Goal: Task Accomplishment & Management: Complete application form

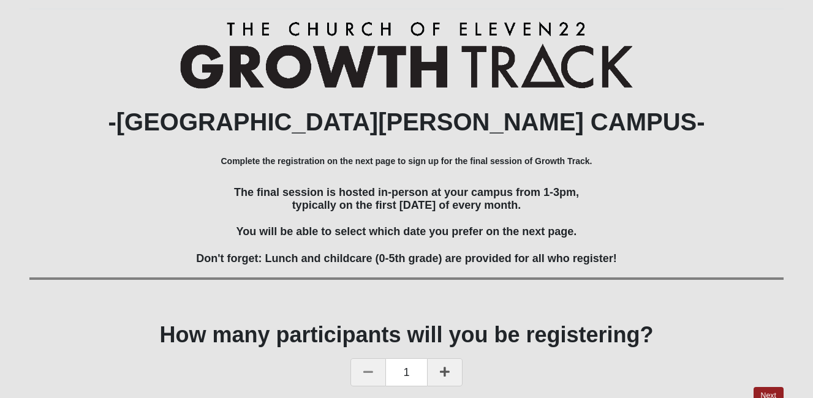
scroll to position [174, 0]
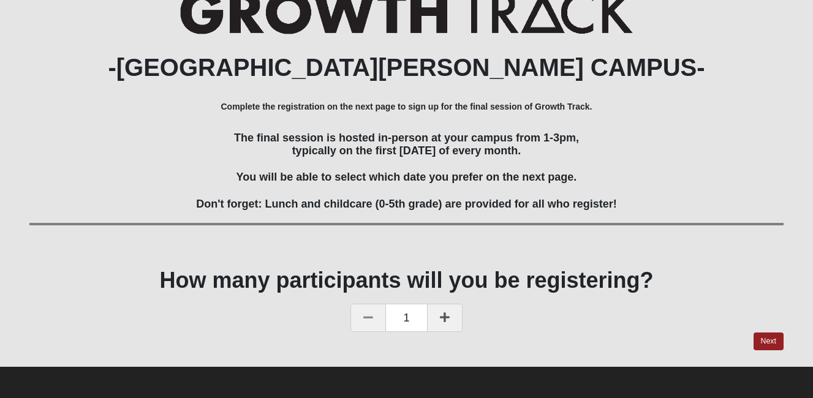
click at [440, 320] on icon at bounding box center [445, 317] width 10 height 11
click at [772, 336] on link "Next" at bounding box center [769, 342] width 30 height 18
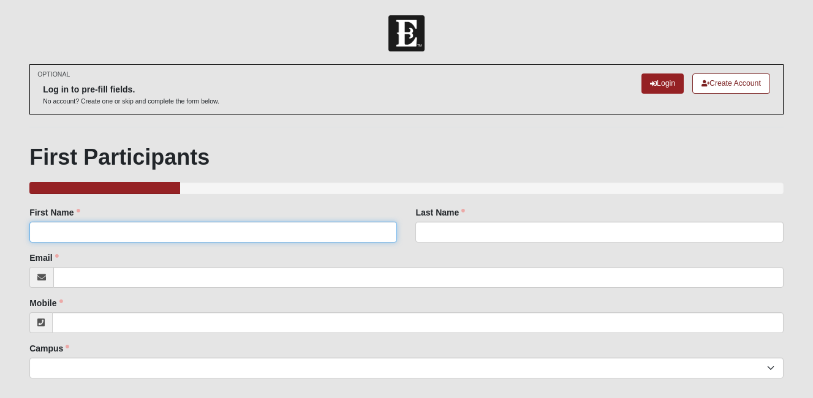
click at [270, 227] on input "First Name" at bounding box center [213, 232] width 368 height 21
type input "[PERSON_NAME]"
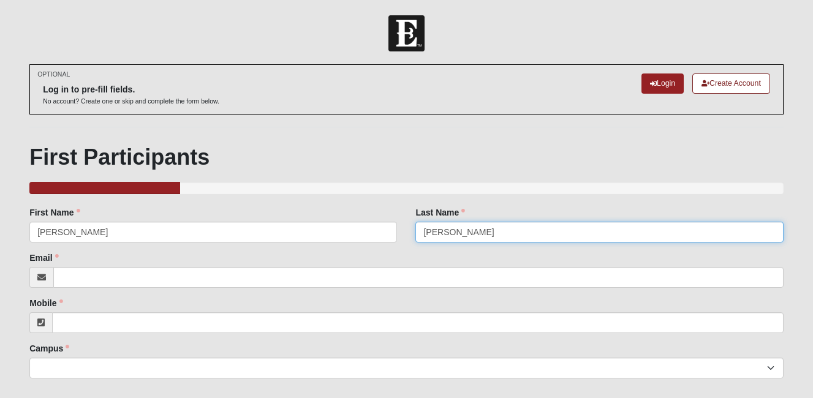
type input "[PERSON_NAME]"
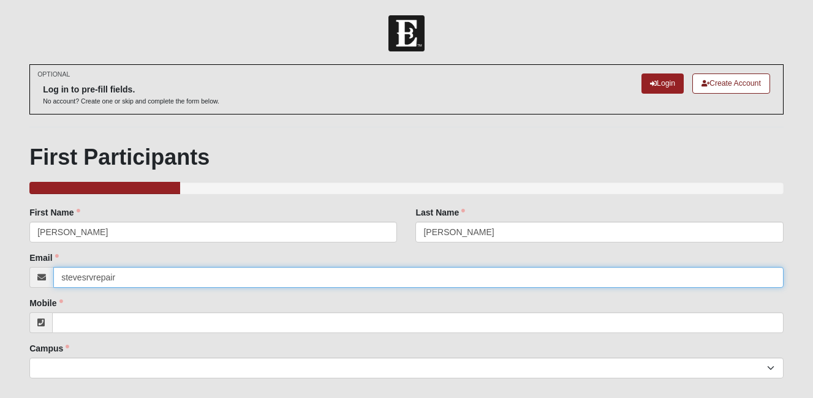
type input "[EMAIL_ADDRESS][DOMAIN_NAME]"
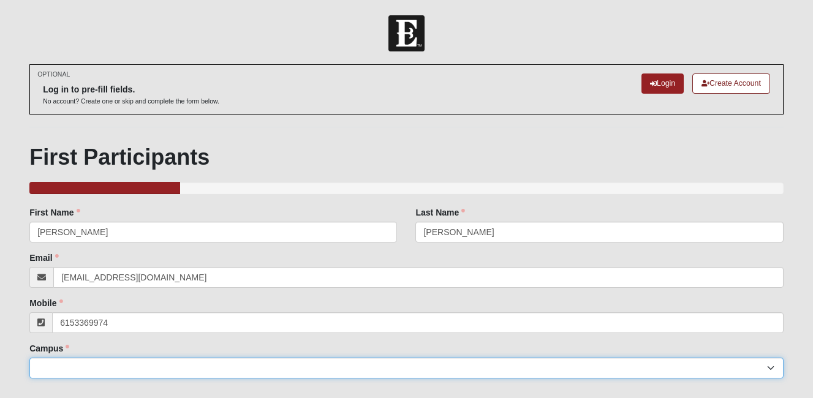
type input "[PHONE_NUMBER]"
click at [103, 360] on select "Arlington Baymeadows Eleven22 Online [PERSON_NAME][GEOGRAPHIC_DATA] Jesup [GEOG…" at bounding box center [406, 368] width 754 height 21
select select "11"
click at [29, 358] on select "Arlington Baymeadows Eleven22 Online [PERSON_NAME][GEOGRAPHIC_DATA] Jesup [GEOG…" at bounding box center [406, 368] width 754 height 21
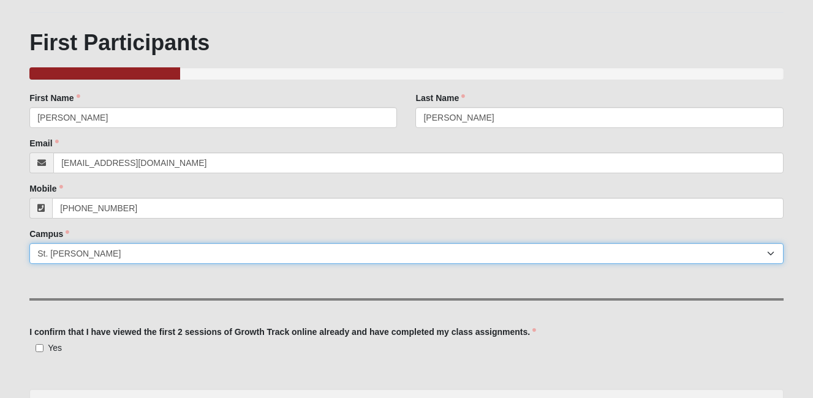
scroll to position [254, 0]
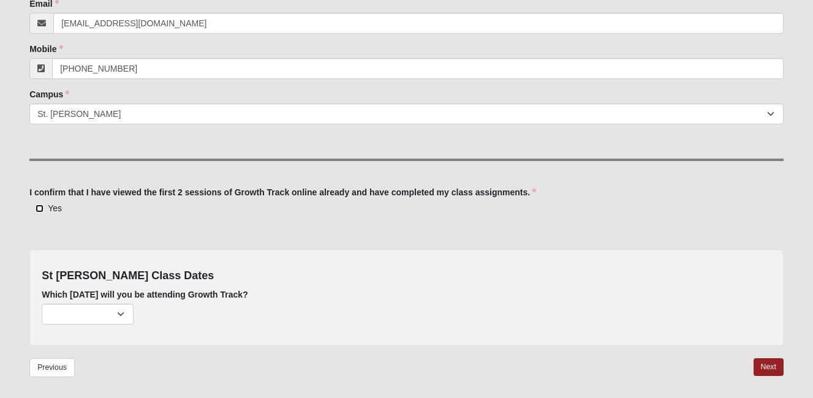
click at [39, 208] on input "Yes" at bounding box center [40, 209] width 8 height 8
checkbox input "true"
click at [121, 314] on select "[DATE] (none remaining) [DATE] (none remaining) [DATE] (none remaining) [DATE] …" at bounding box center [88, 314] width 92 height 21
select select "726"
click at [42, 304] on select "[DATE] (none remaining) [DATE] (none remaining) [DATE] (none remaining) [DATE] …" at bounding box center [88, 314] width 92 height 21
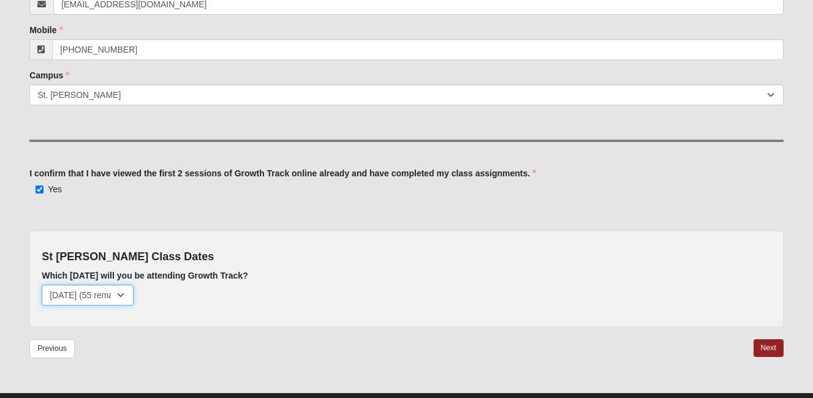
scroll to position [300, 0]
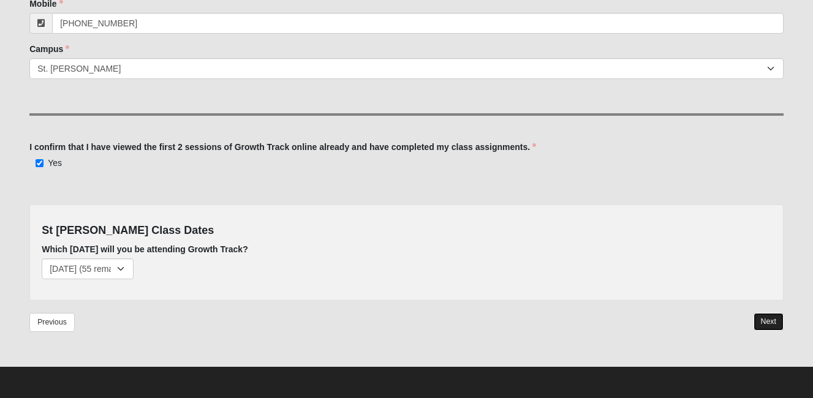
click at [767, 322] on link "Next" at bounding box center [769, 322] width 30 height 18
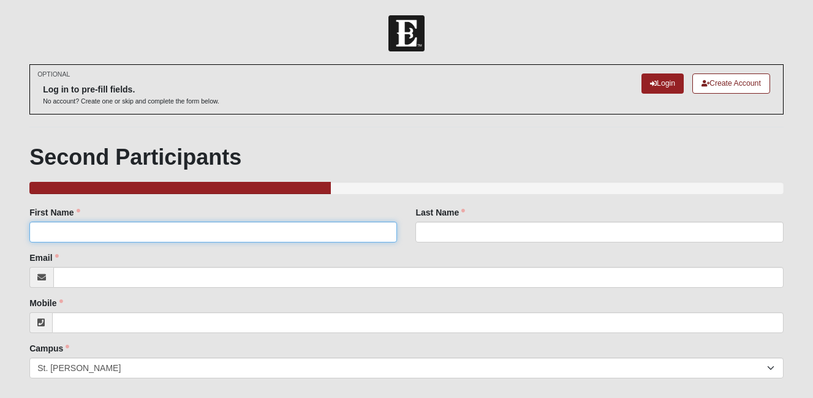
click at [311, 228] on input "First Name" at bounding box center [213, 232] width 368 height 21
type input "[PERSON_NAME]"
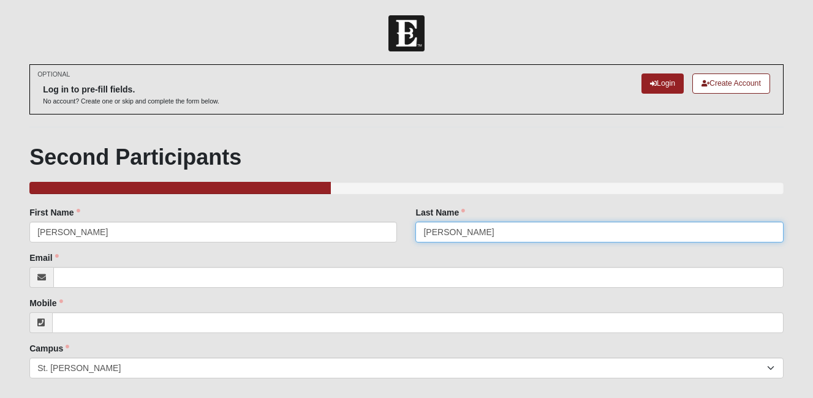
type input "[PERSON_NAME]"
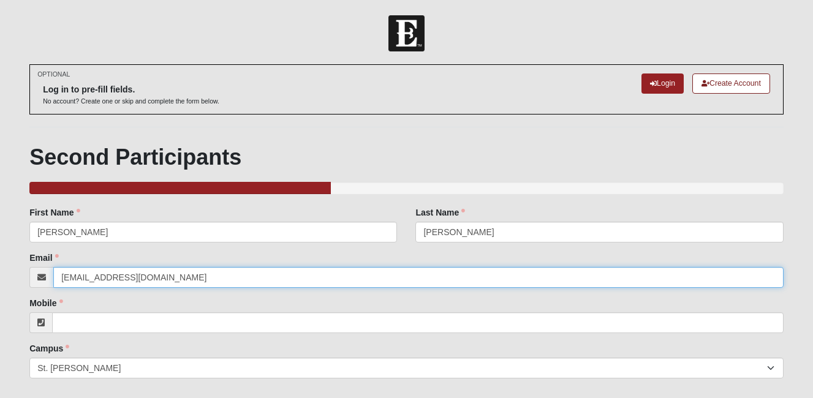
type input "[EMAIL_ADDRESS][DOMAIN_NAME]"
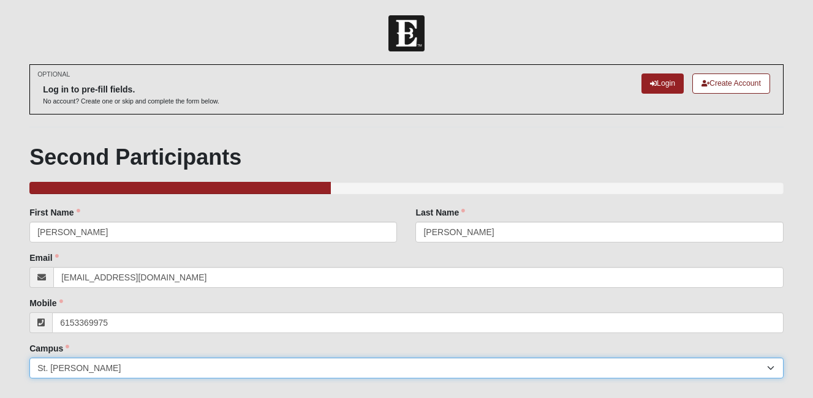
type input "[PHONE_NUMBER]"
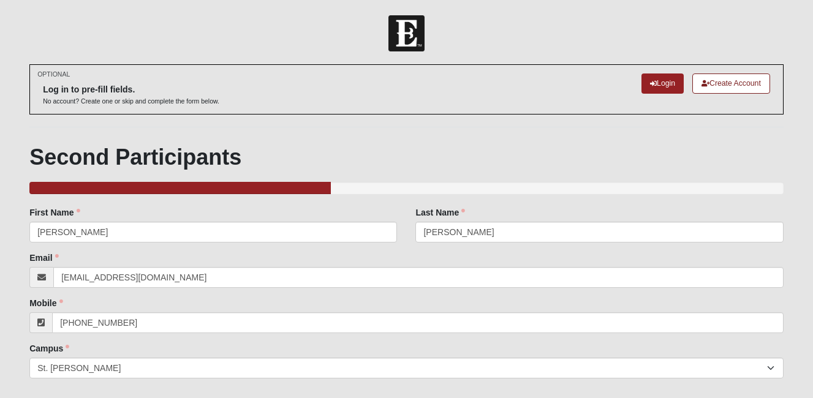
scroll to position [264, 0]
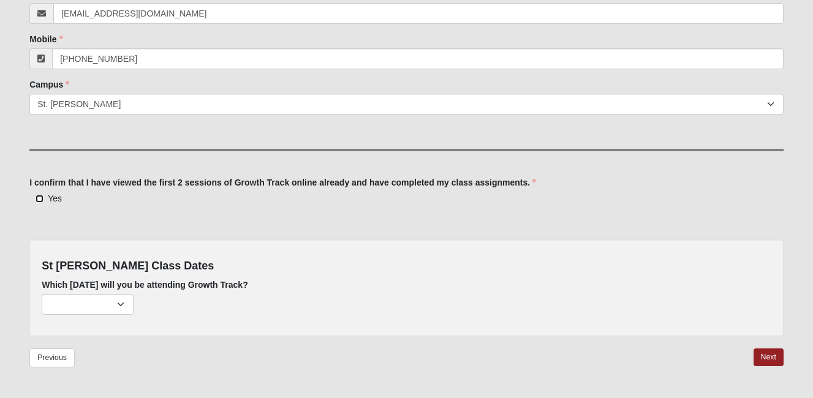
click at [42, 200] on input "Yes" at bounding box center [40, 199] width 8 height 8
checkbox input "true"
click at [121, 306] on select "[DATE] (none remaining) [DATE] (none remaining) [DATE] (none remaining) [DATE] …" at bounding box center [88, 304] width 92 height 21
select select "726"
click at [42, 294] on select "[DATE] (none remaining) [DATE] (none remaining) [DATE] (none remaining) [DATE] …" at bounding box center [88, 304] width 92 height 21
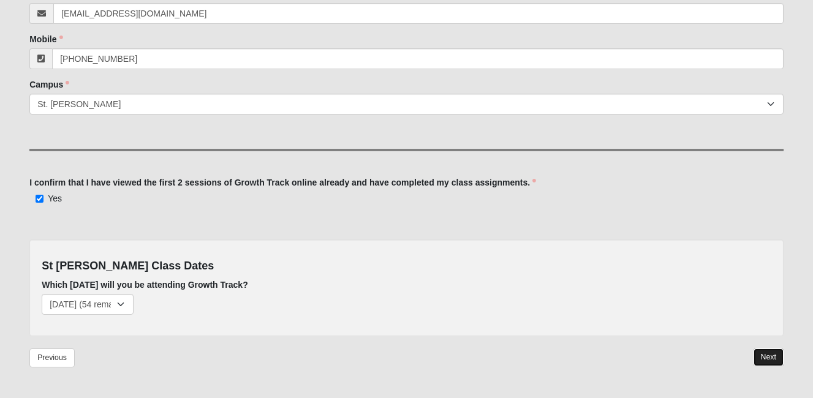
click at [775, 353] on link "Next" at bounding box center [769, 358] width 30 height 18
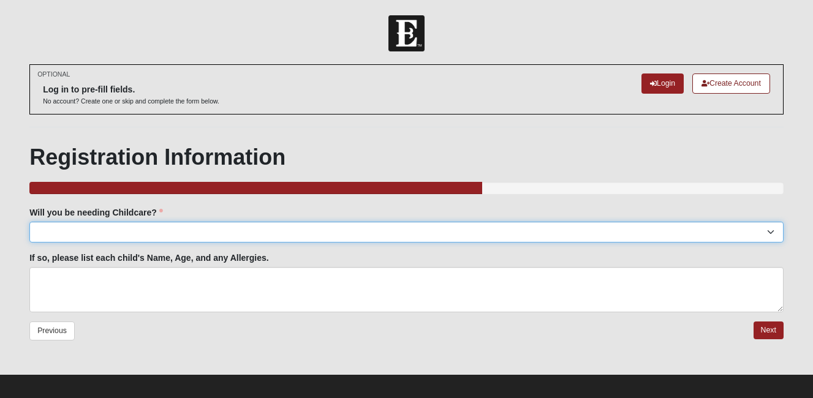
click at [215, 230] on select "Yes No" at bounding box center [406, 232] width 754 height 21
select select "No"
click at [29, 222] on select "Yes No" at bounding box center [406, 232] width 754 height 21
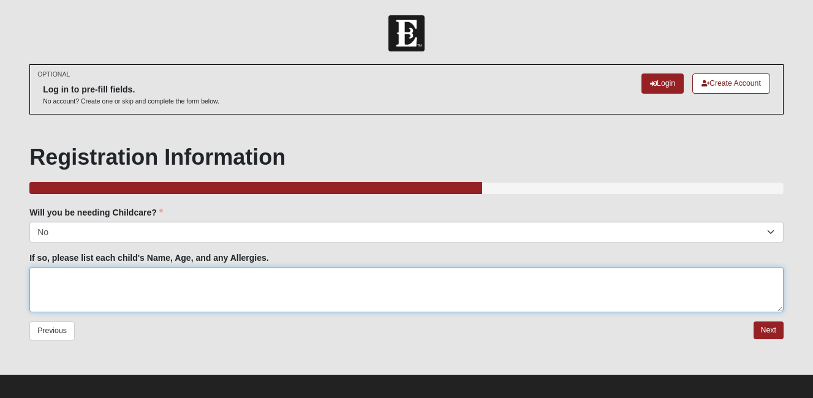
click at [104, 284] on textarea "If so, please list each child's Name, Age, and any Allergies." at bounding box center [406, 289] width 754 height 45
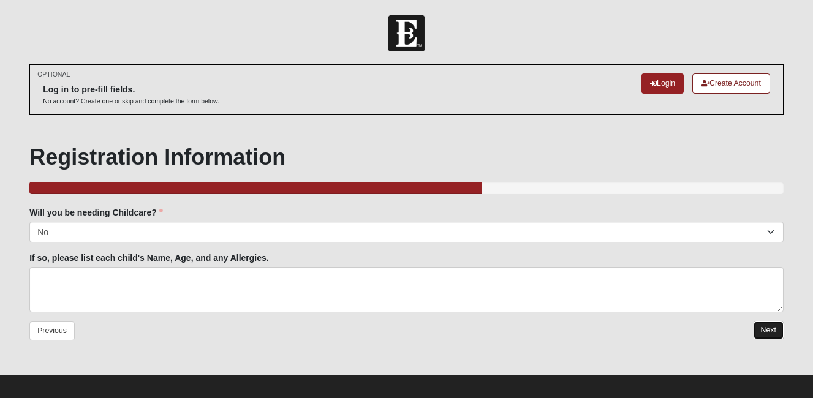
click at [765, 325] on link "Next" at bounding box center [769, 331] width 30 height 18
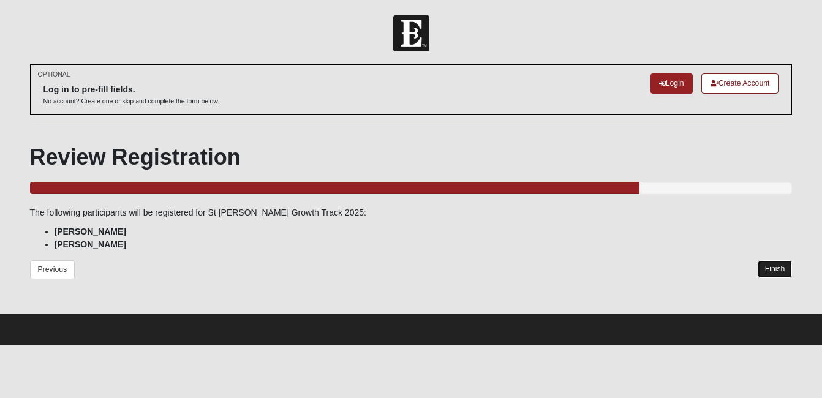
click at [777, 268] on link "Finish" at bounding box center [775, 269] width 35 height 18
